Goal: Navigation & Orientation: Find specific page/section

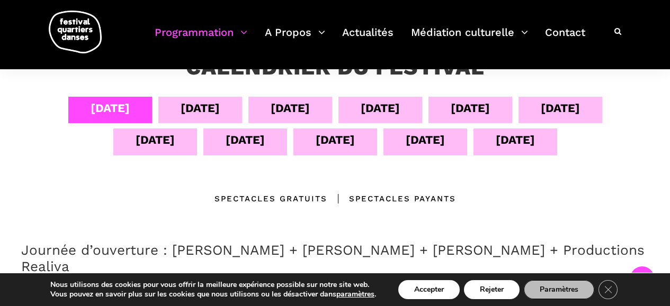
scroll to position [212, 0]
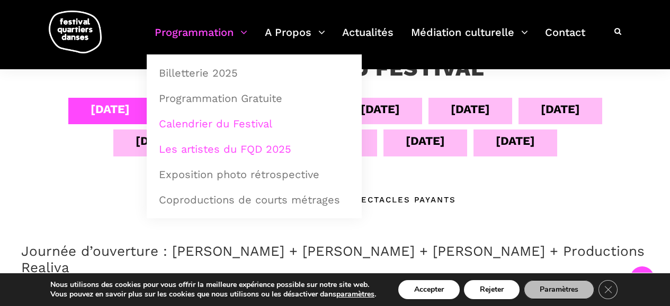
click at [240, 149] on link "Les artistes du FQD 2025" at bounding box center [253, 149] width 203 height 24
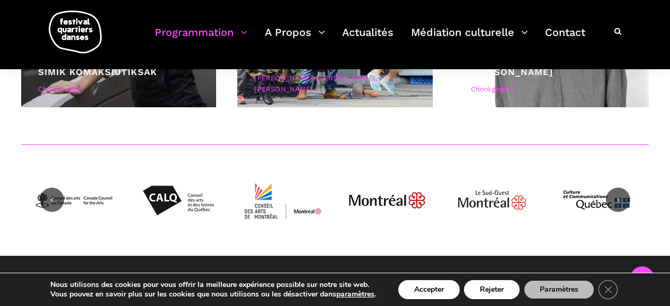
scroll to position [4404, 0]
